Goal: Task Accomplishment & Management: Use online tool/utility

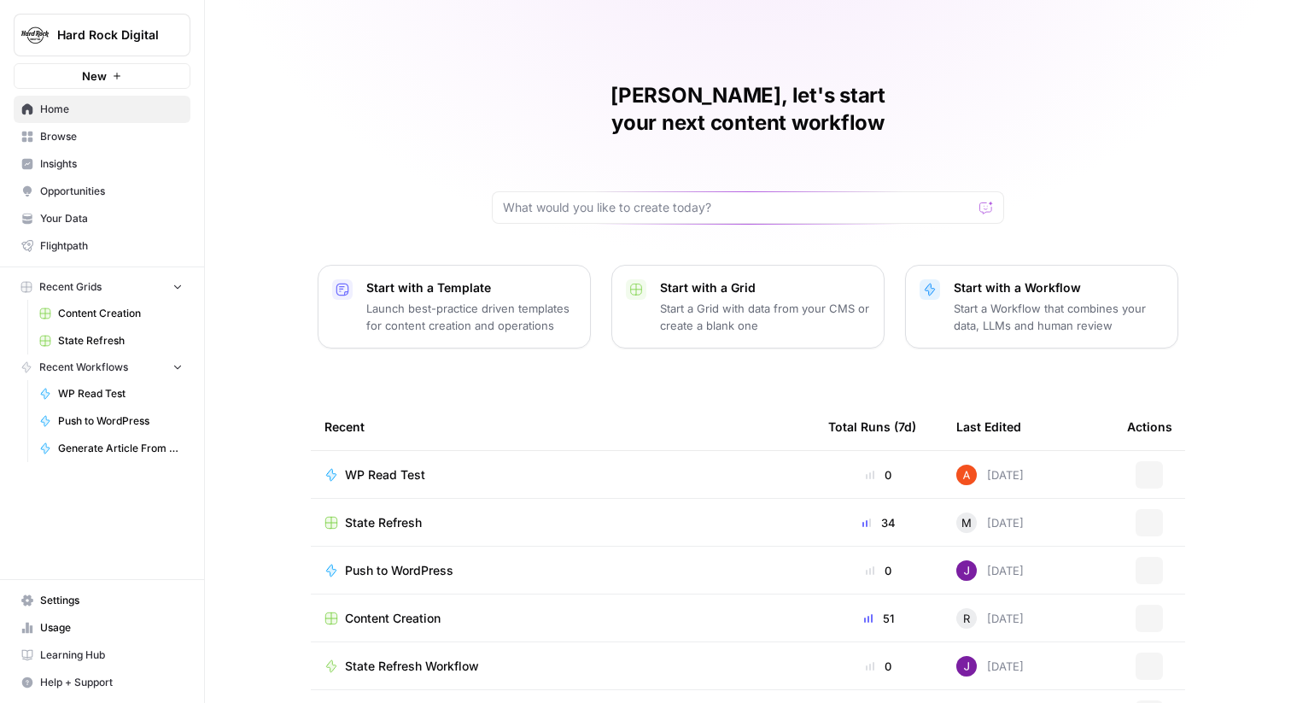
click at [120, 40] on span "Hard Rock Digital" at bounding box center [108, 34] width 103 height 17
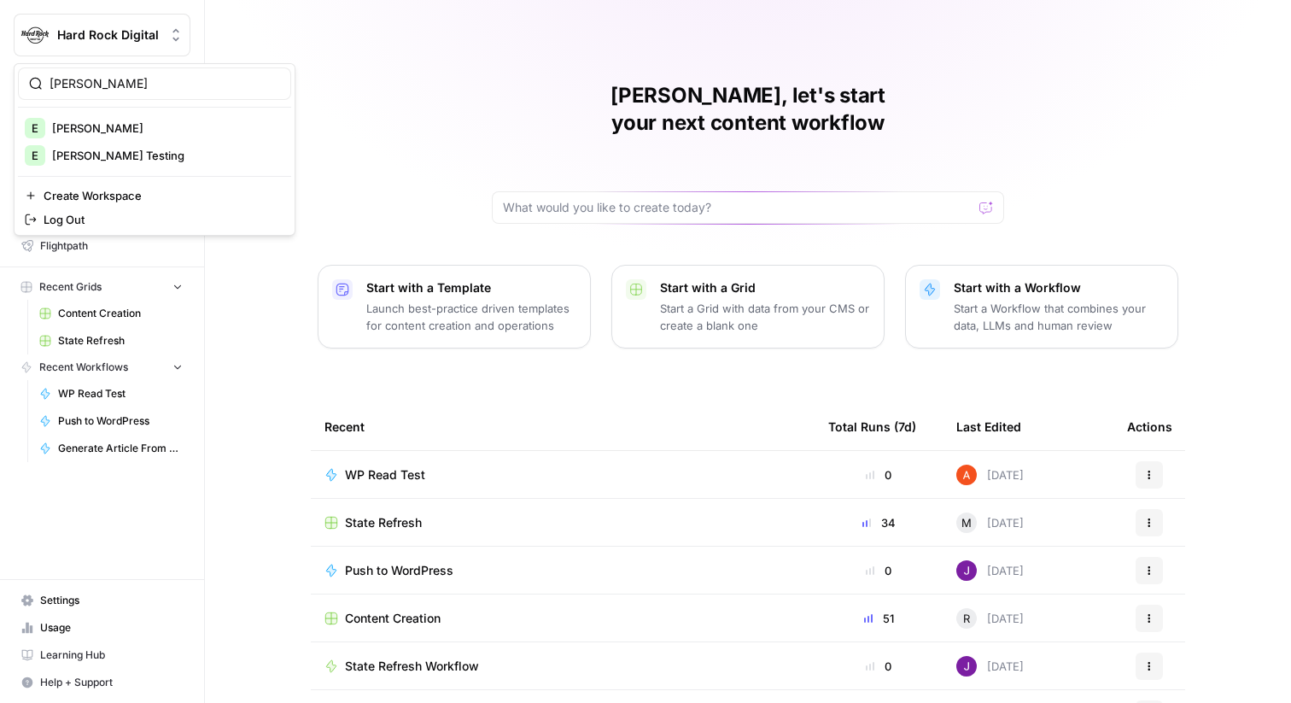
type input "[PERSON_NAME]"
click at [112, 126] on span "[PERSON_NAME]" at bounding box center [164, 128] width 225 height 17
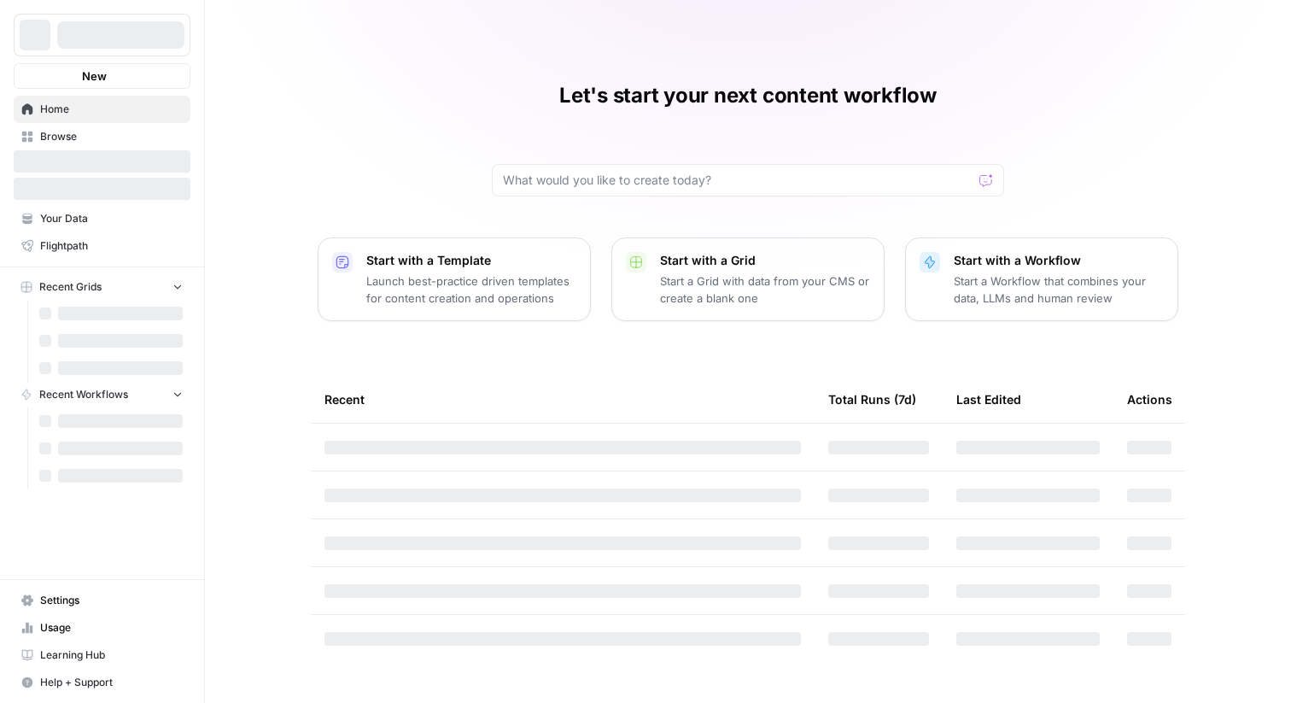
click at [113, 131] on span "Browse" at bounding box center [111, 136] width 143 height 15
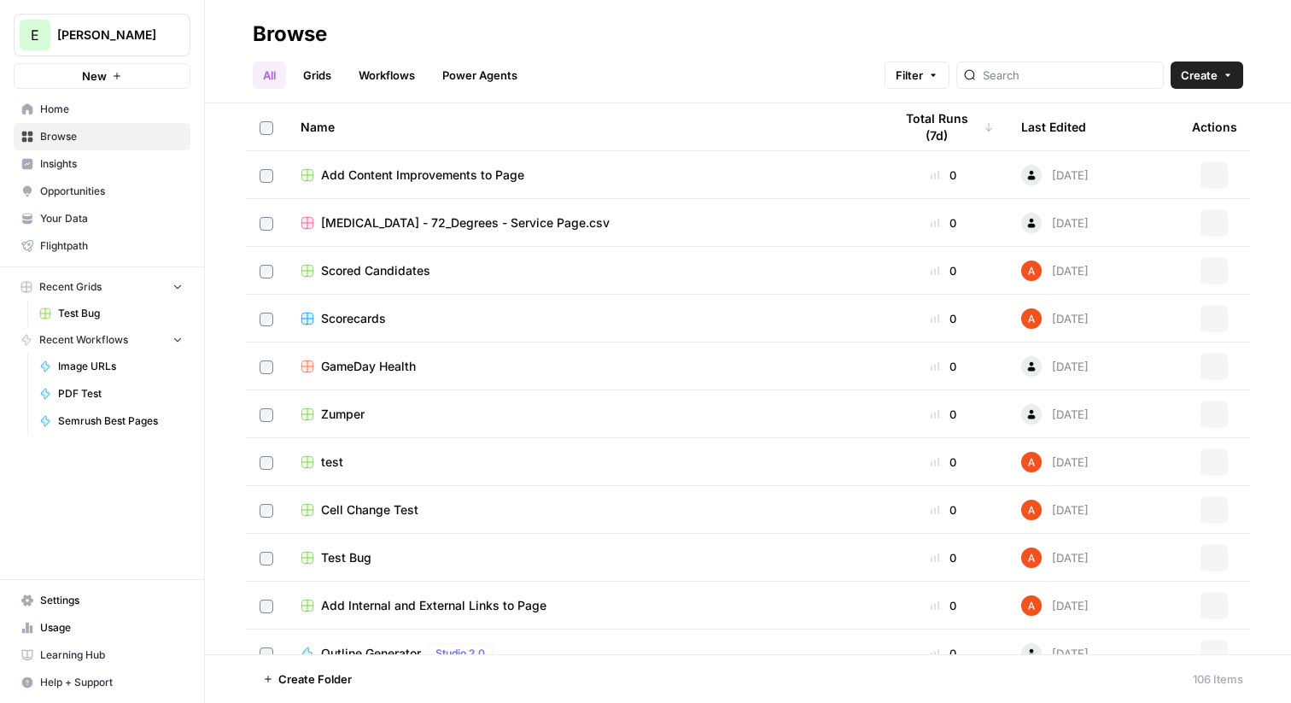
click at [323, 72] on link "Grids" at bounding box center [317, 74] width 49 height 27
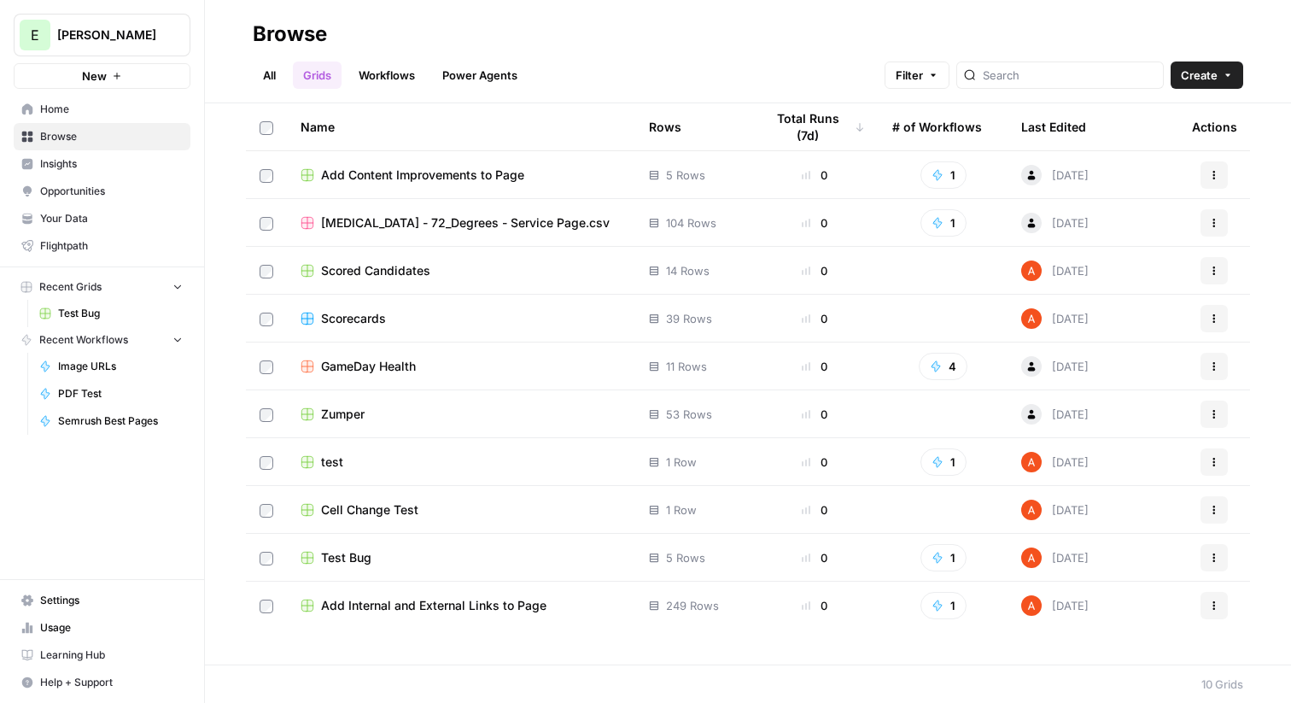
click at [372, 167] on span "Add Content Improvements to Page" at bounding box center [422, 175] width 203 height 17
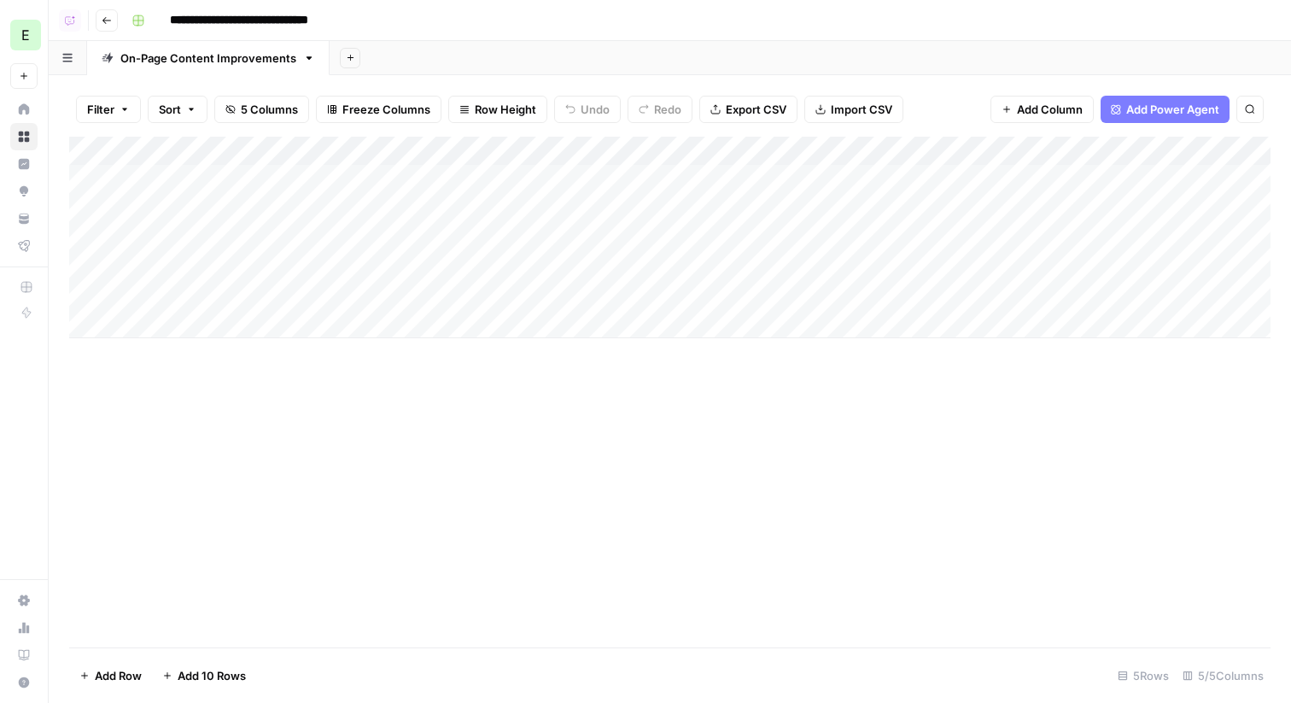
scroll to position [0, 179]
click at [1221, 153] on span "Add Column" at bounding box center [1232, 150] width 60 height 15
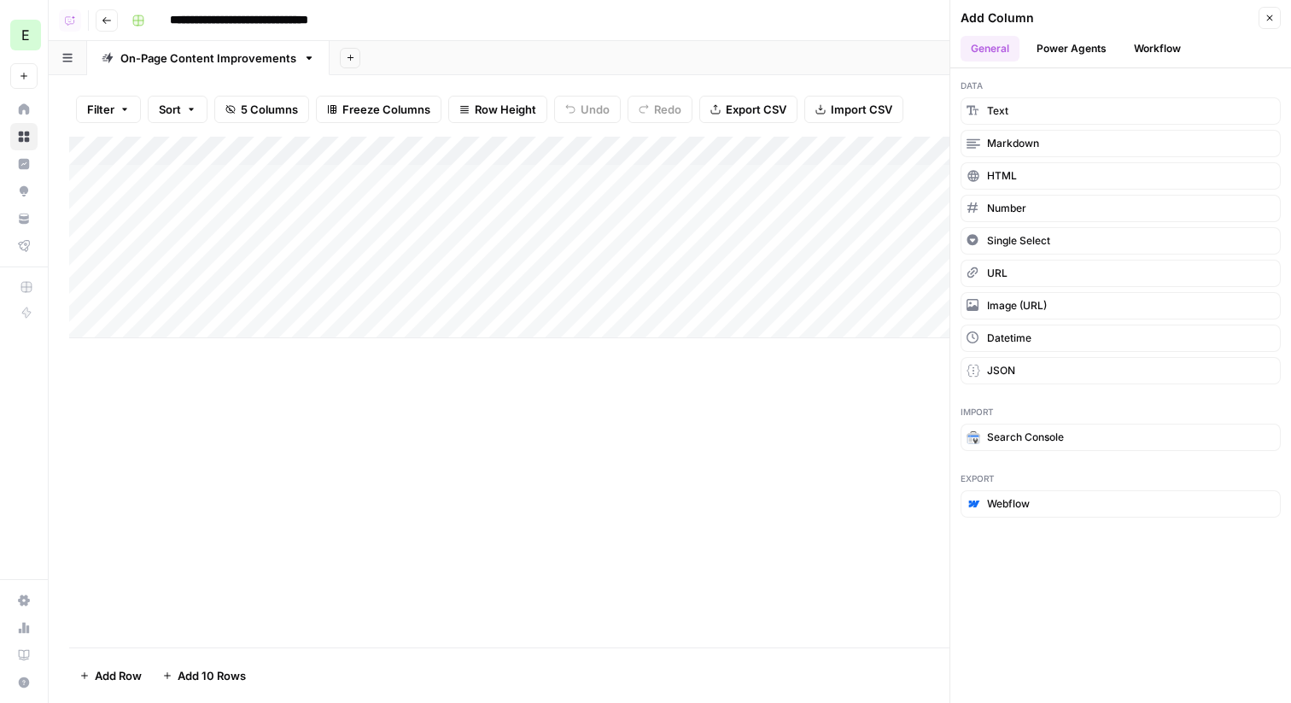
scroll to position [0, 0]
